Goal: Connect with others: Connect with others

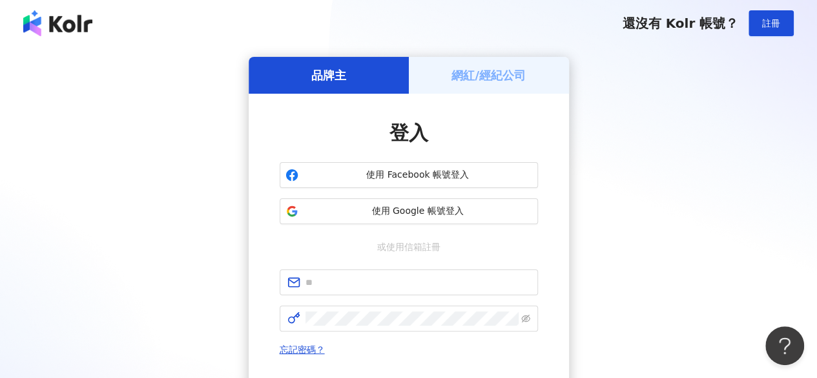
click at [475, 83] on h5 "網紅/經紀公司" at bounding box center [489, 75] width 74 height 16
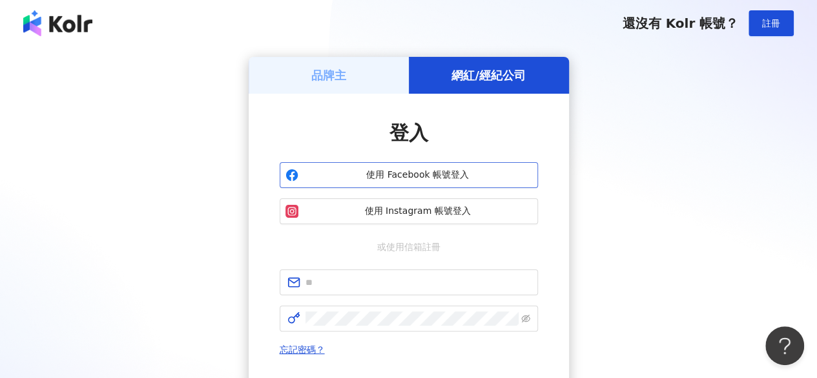
click at [349, 167] on button "使用 Facebook 帳號登入" at bounding box center [409, 175] width 258 height 26
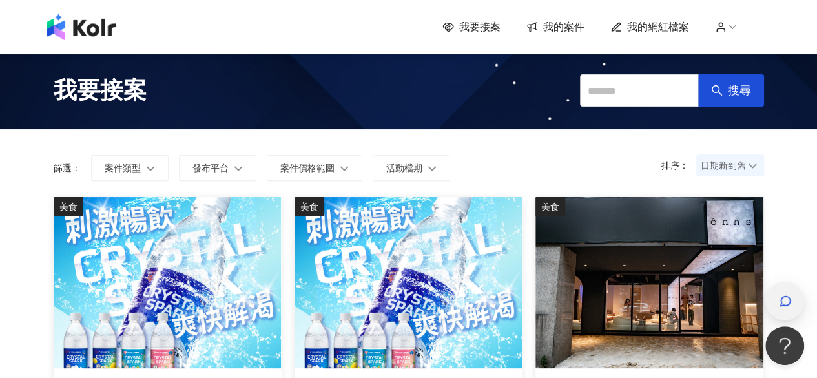
click at [788, 304] on icon "button" at bounding box center [786, 301] width 10 height 10
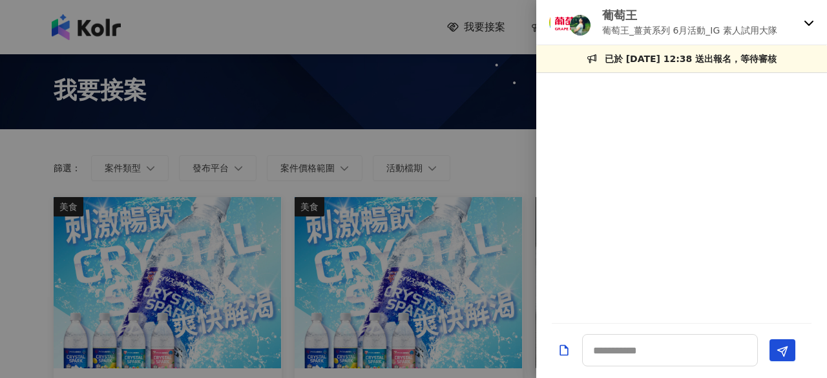
click at [803, 21] on div "葡萄王 葡萄王_薑黃系列 6月活動_IG 素人試用大隊" at bounding box center [681, 22] width 291 height 45
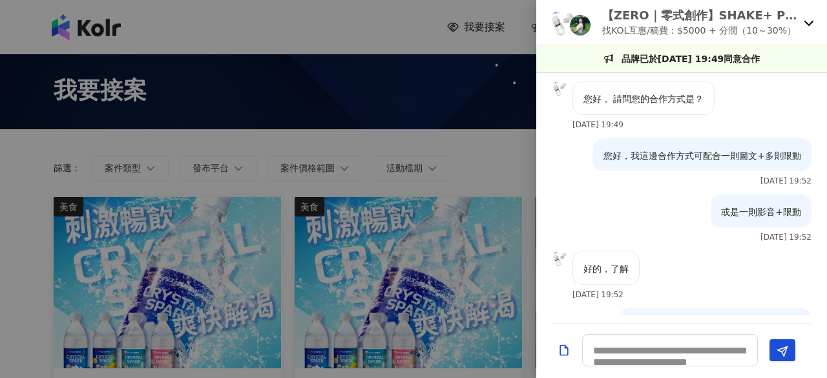
scroll to position [784, 0]
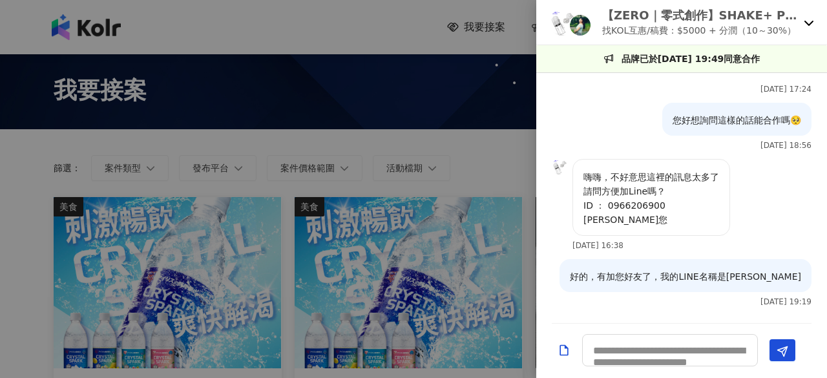
click at [803, 24] on div "【ZERO｜零式創作】SHAKE+ PRO 健康搖搖果昔杯｜全台唯一四季全天候隨行杯果汁機，讓您使用快樂每一天！ 找KOL互惠/稿費：$5000 + 分潤（1…" at bounding box center [681, 22] width 291 height 45
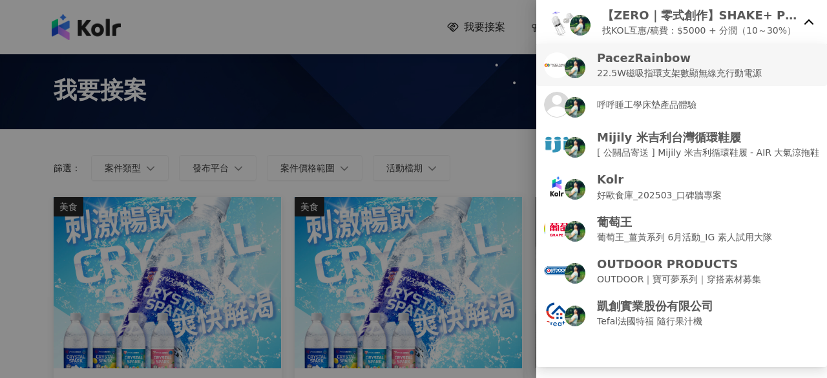
click at [683, 72] on p "22.5W磁吸指環支架數顯無線充行動電源" at bounding box center [679, 73] width 165 height 14
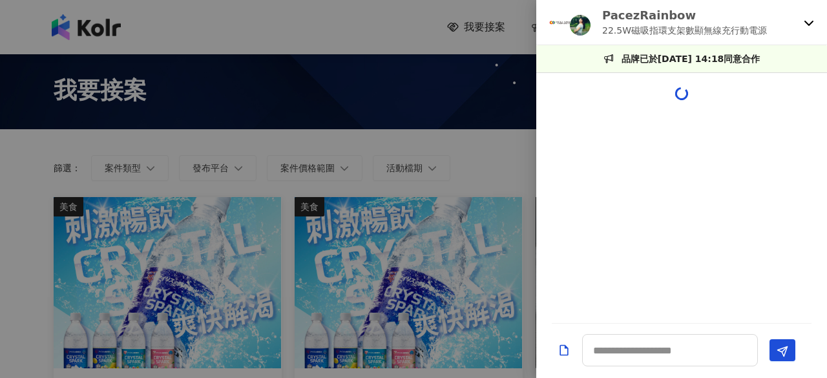
scroll to position [1205, 0]
